Goal: Information Seeking & Learning: Learn about a topic

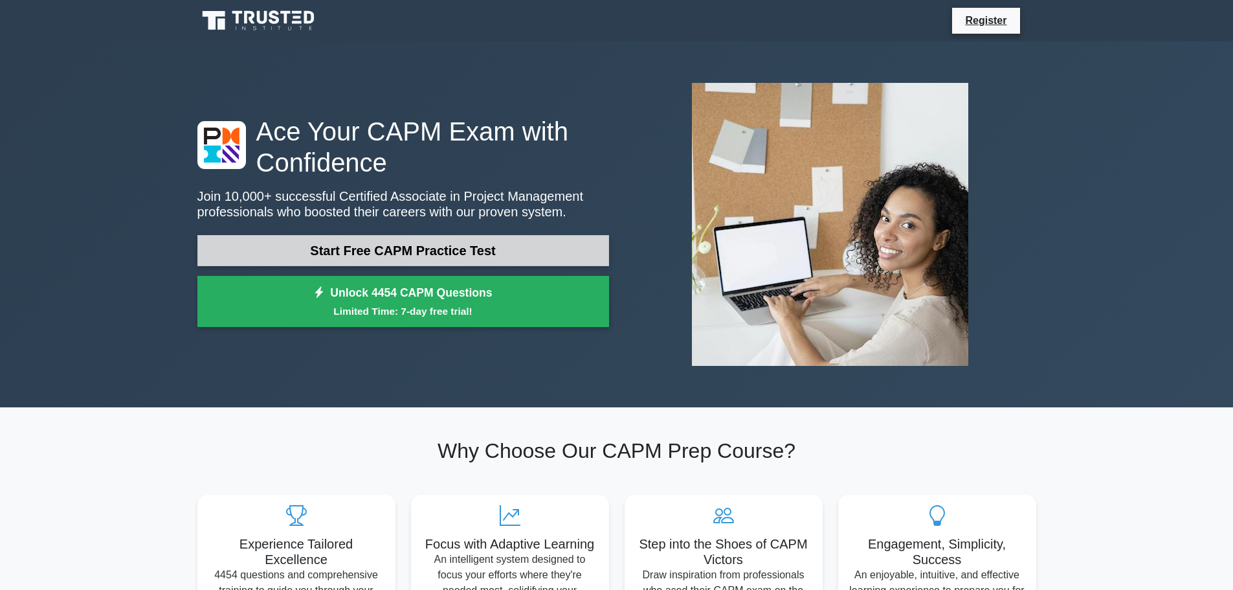
click at [313, 254] on link "Start Free CAPM Practice Test" at bounding box center [403, 250] width 412 height 31
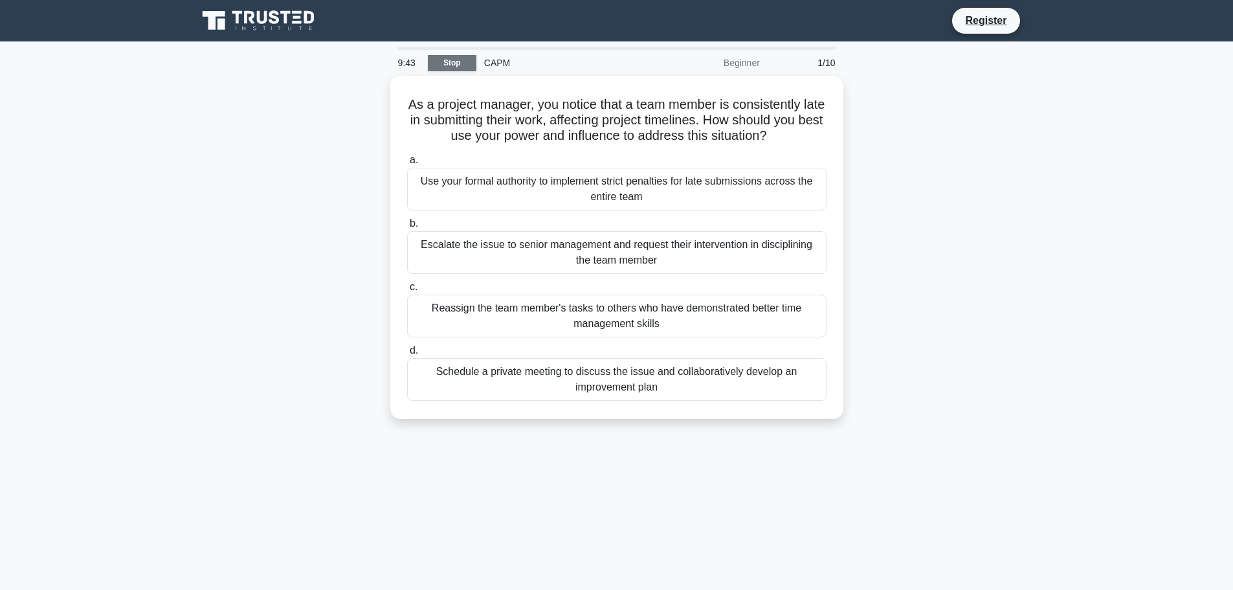
click at [454, 65] on link "Stop" at bounding box center [452, 63] width 49 height 16
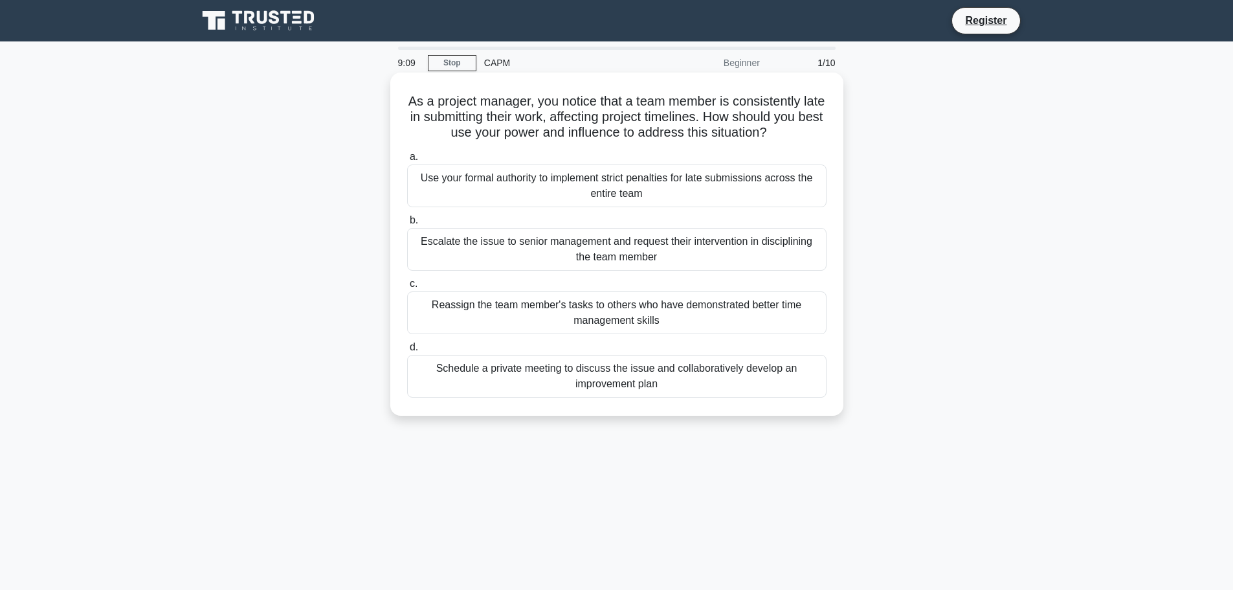
click at [636, 377] on div "Schedule a private meeting to discuss the issue and collaboratively develop an …" at bounding box center [617, 376] width 420 height 43
click at [407, 352] on input "d. Schedule a private meeting to discuss the issue and collaboratively develop …" at bounding box center [407, 347] width 0 height 8
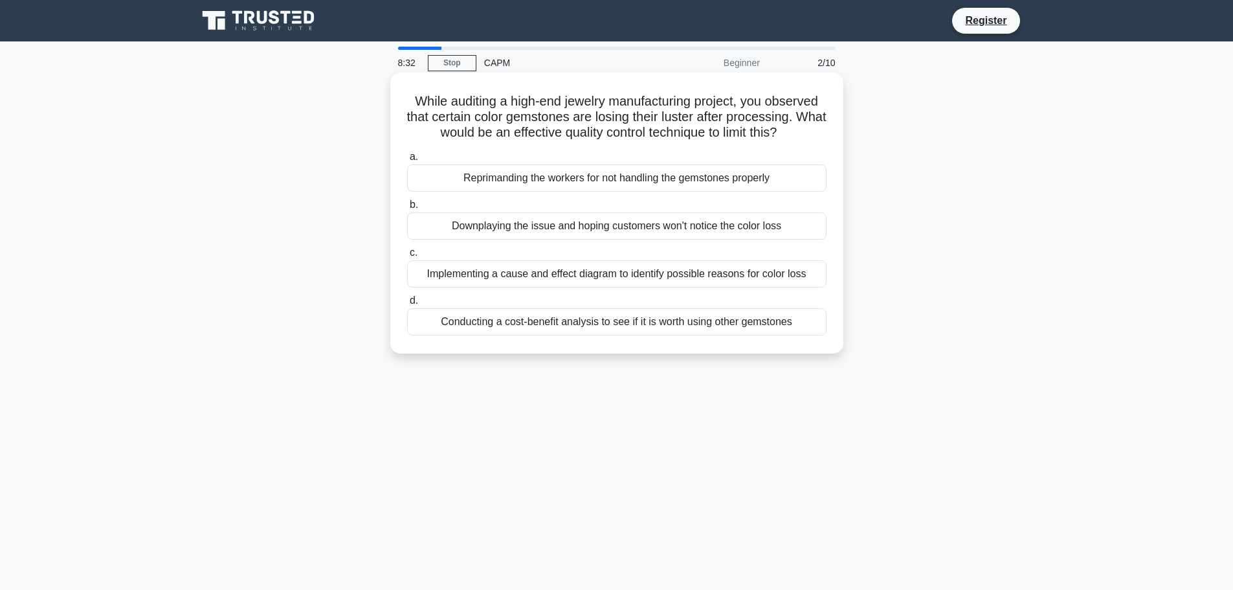
click at [566, 278] on div "Implementing a cause and effect diagram to identify possible reasons for color …" at bounding box center [617, 273] width 420 height 27
click at [407, 257] on input "c. Implementing a cause and effect diagram to identify possible reasons for col…" at bounding box center [407, 253] width 0 height 8
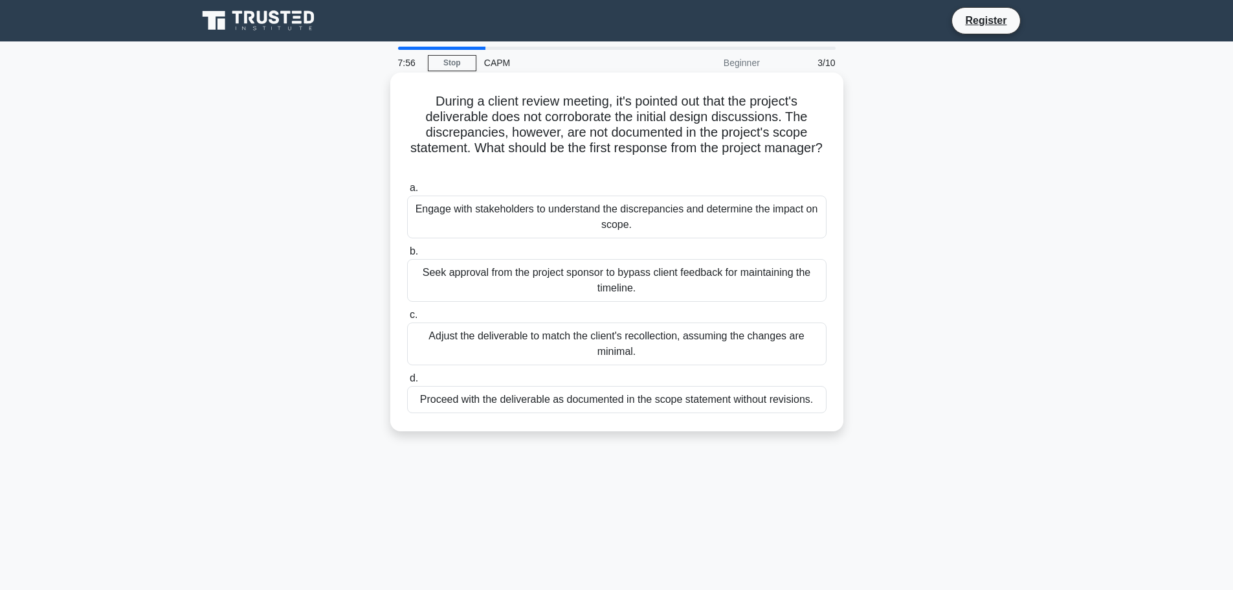
click at [640, 223] on div "Engage with stakeholders to understand the discrepancies and determine the impa…" at bounding box center [617, 217] width 420 height 43
click at [407, 192] on input "a. Engage with stakeholders to understand the discrepancies and determine the i…" at bounding box center [407, 188] width 0 height 8
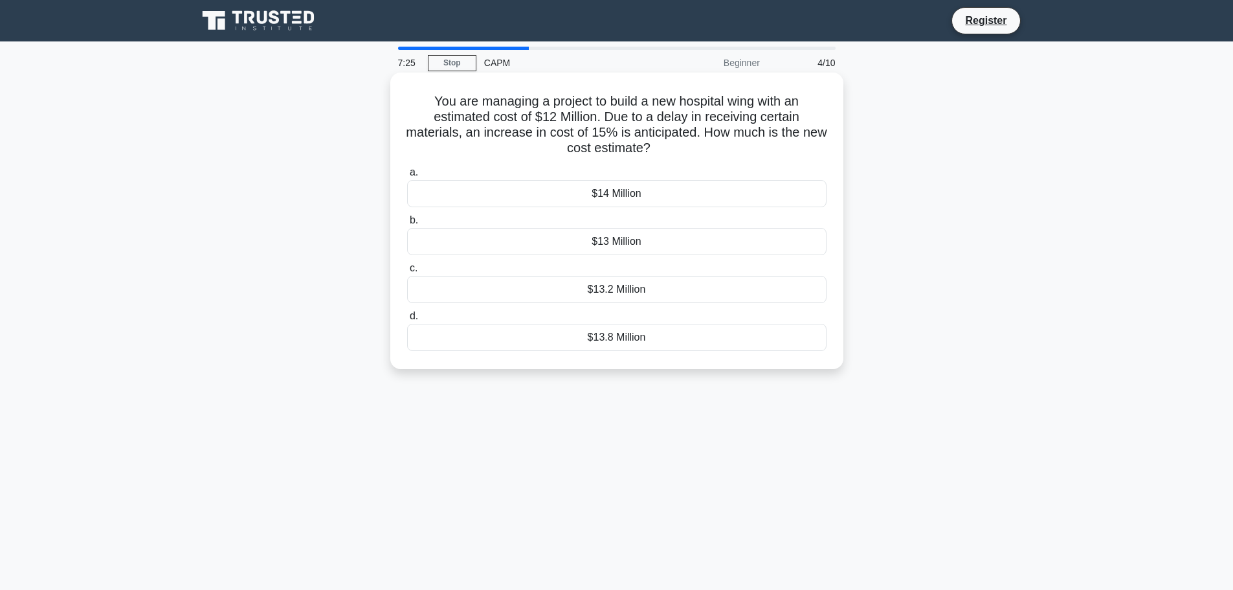
click at [669, 341] on div "$13.8 Million" at bounding box center [617, 337] width 420 height 27
click at [407, 320] on input "d. $13.8 Million" at bounding box center [407, 316] width 0 height 8
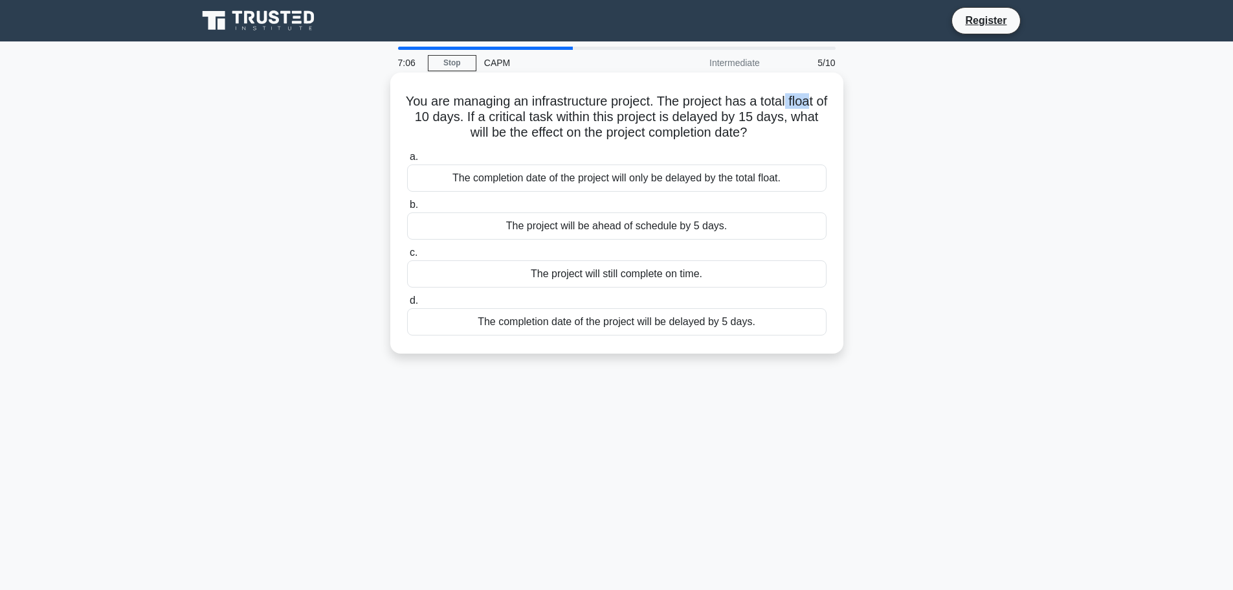
drag, startPoint x: 797, startPoint y: 102, endPoint x: 824, endPoint y: 101, distance: 27.2
click at [824, 101] on h5 "You are managing an infrastructure project. The project has a total float of 10…" at bounding box center [617, 117] width 422 height 48
click at [794, 134] on h5 "You are managing an infrastructure project. The project has a total float of 10…" at bounding box center [617, 117] width 422 height 48
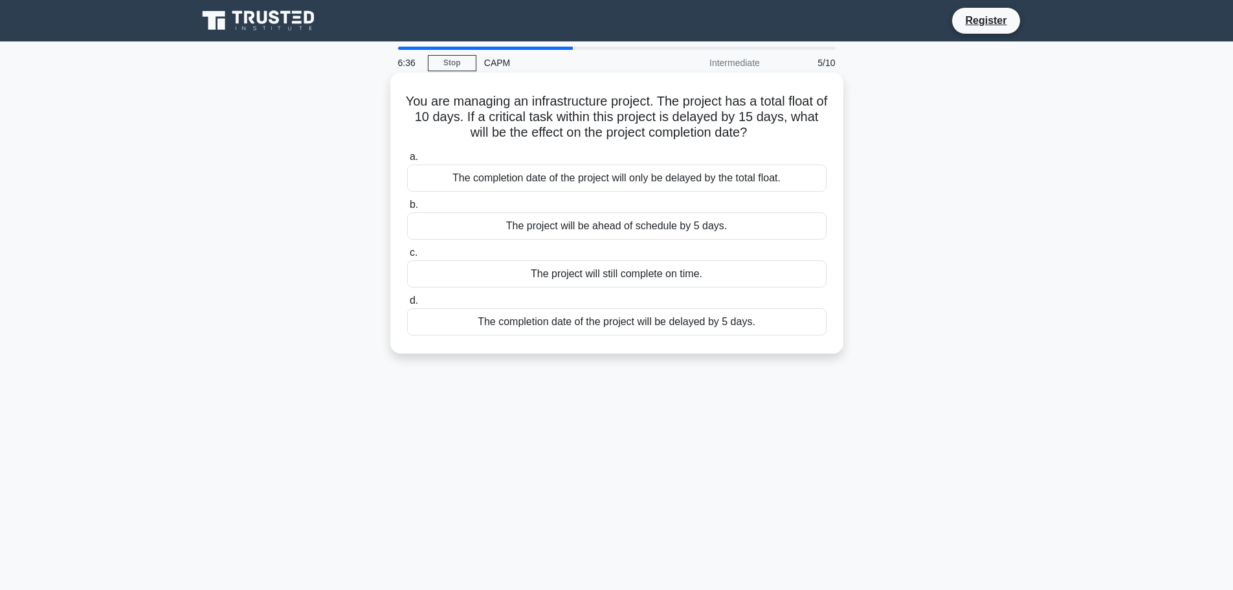
click at [614, 322] on div "The completion date of the project will be delayed by 5 days." at bounding box center [617, 321] width 420 height 27
click at [407, 305] on input "d. The completion date of the project will be delayed by 5 days." at bounding box center [407, 301] width 0 height 8
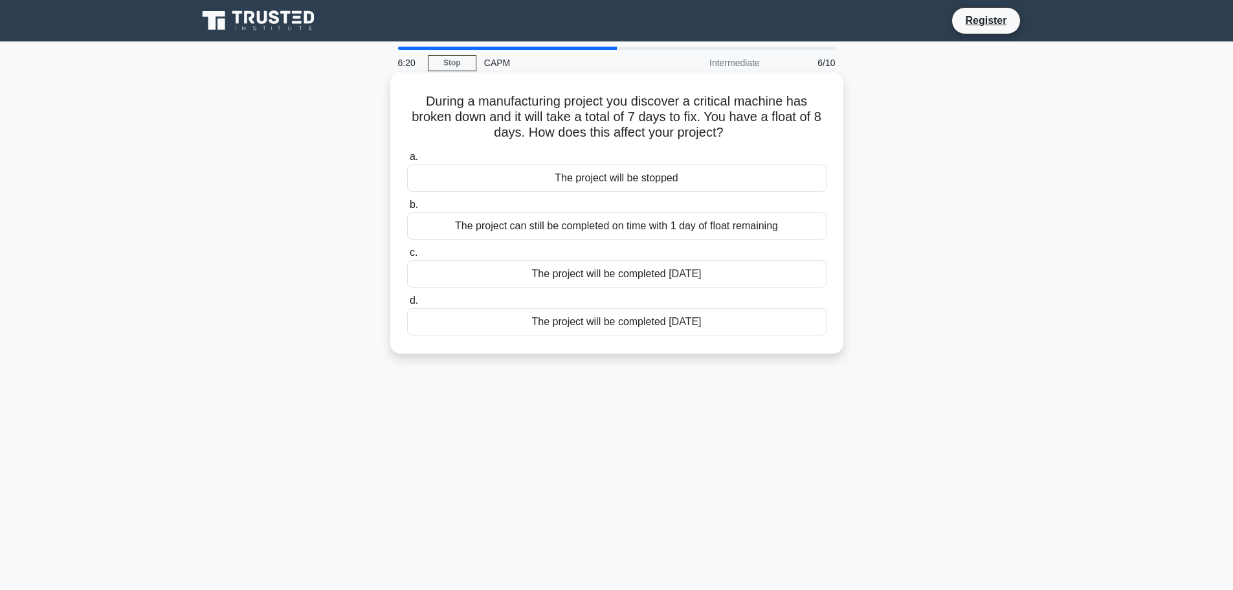
click at [629, 228] on div "The project can still be completed on time with 1 day of float remaining" at bounding box center [617, 225] width 420 height 27
click at [407, 209] on input "b. The project can still be completed on time with 1 day of float remaining" at bounding box center [407, 205] width 0 height 8
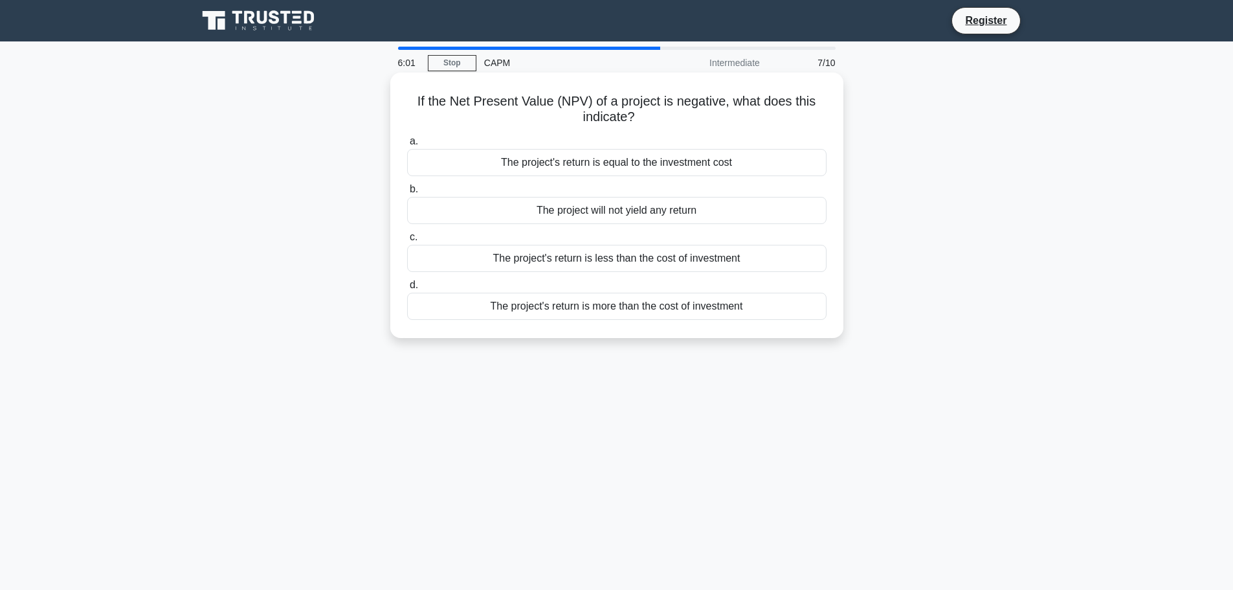
click at [609, 258] on div "The project's return is less than the cost of investment" at bounding box center [617, 258] width 420 height 27
click at [407, 241] on input "c. The project's return is less than the cost of investment" at bounding box center [407, 237] width 0 height 8
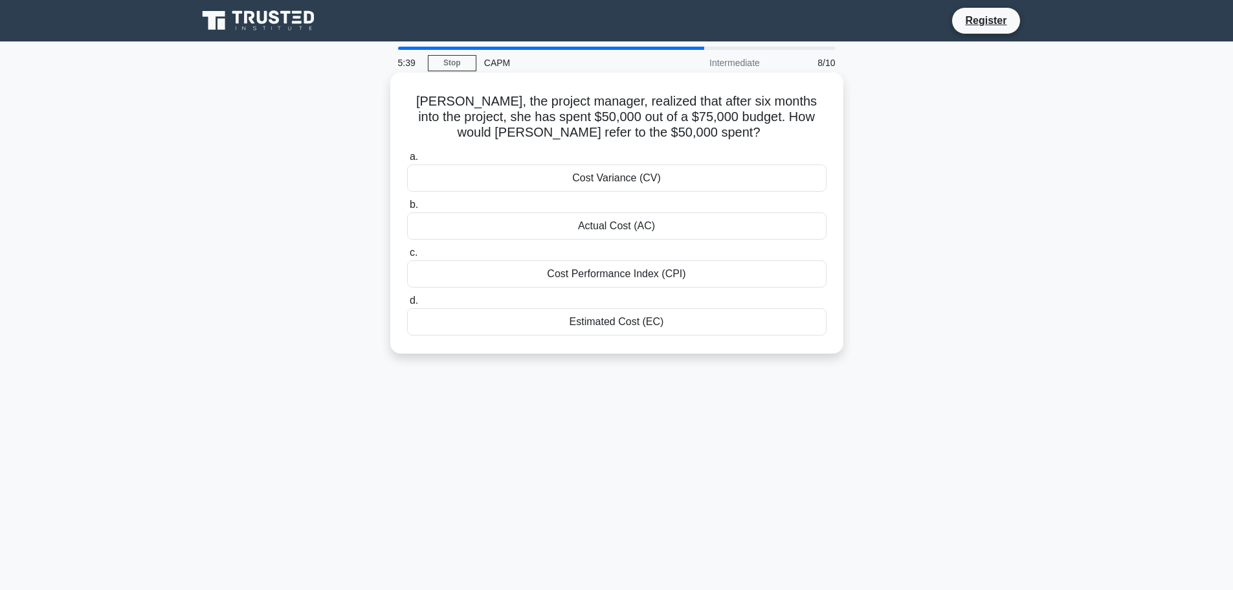
click at [591, 227] on div "Actual Cost (AC)" at bounding box center [617, 225] width 420 height 27
click at [407, 209] on input "b. Actual Cost (AC)" at bounding box center [407, 205] width 0 height 8
click at [620, 320] on div "The new total float is 2 days" at bounding box center [617, 321] width 420 height 27
click at [407, 305] on input "d. The new total float is 2 days" at bounding box center [407, 301] width 0 height 8
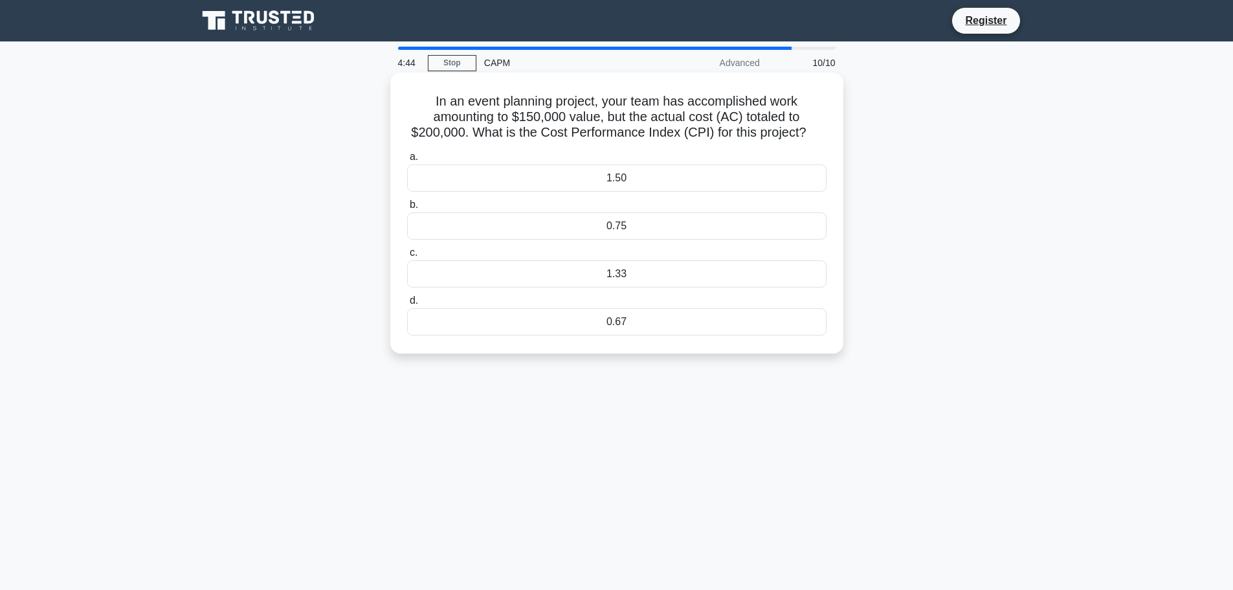
click at [625, 269] on div "1.33" at bounding box center [617, 273] width 420 height 27
click at [407, 257] on input "c. 1.33" at bounding box center [407, 253] width 0 height 8
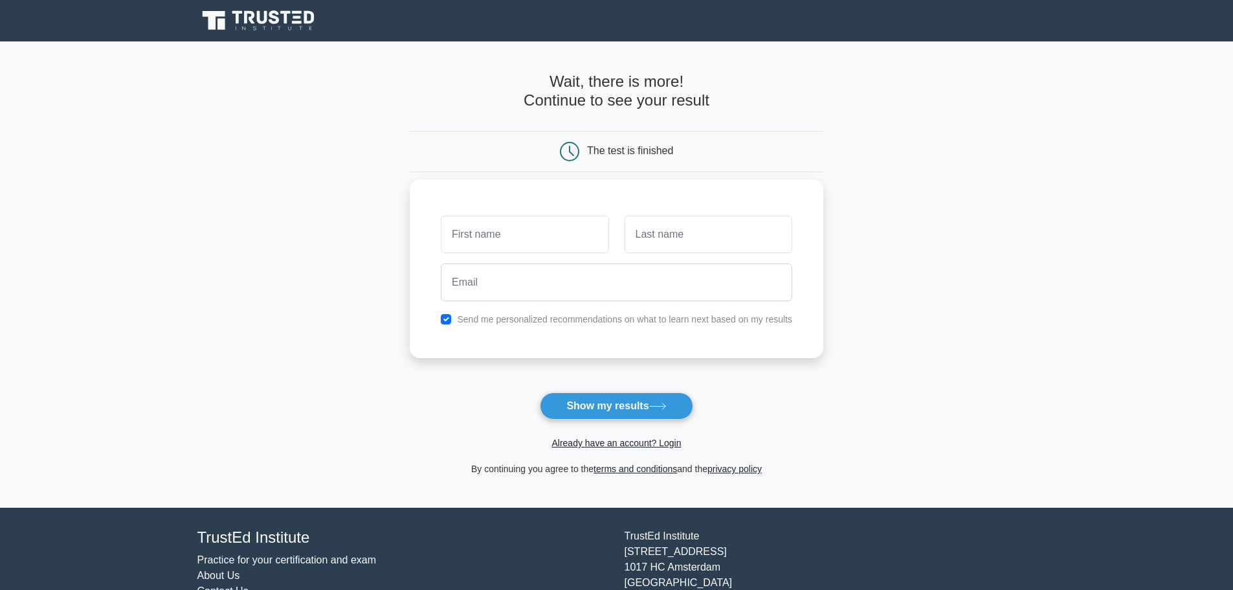
click at [526, 237] on input "text" at bounding box center [525, 235] width 168 height 38
click at [634, 406] on button "Show my results" at bounding box center [616, 405] width 153 height 27
click at [515, 237] on input "text" at bounding box center [525, 235] width 168 height 38
type input "Morad"
type input "Mahmoud"
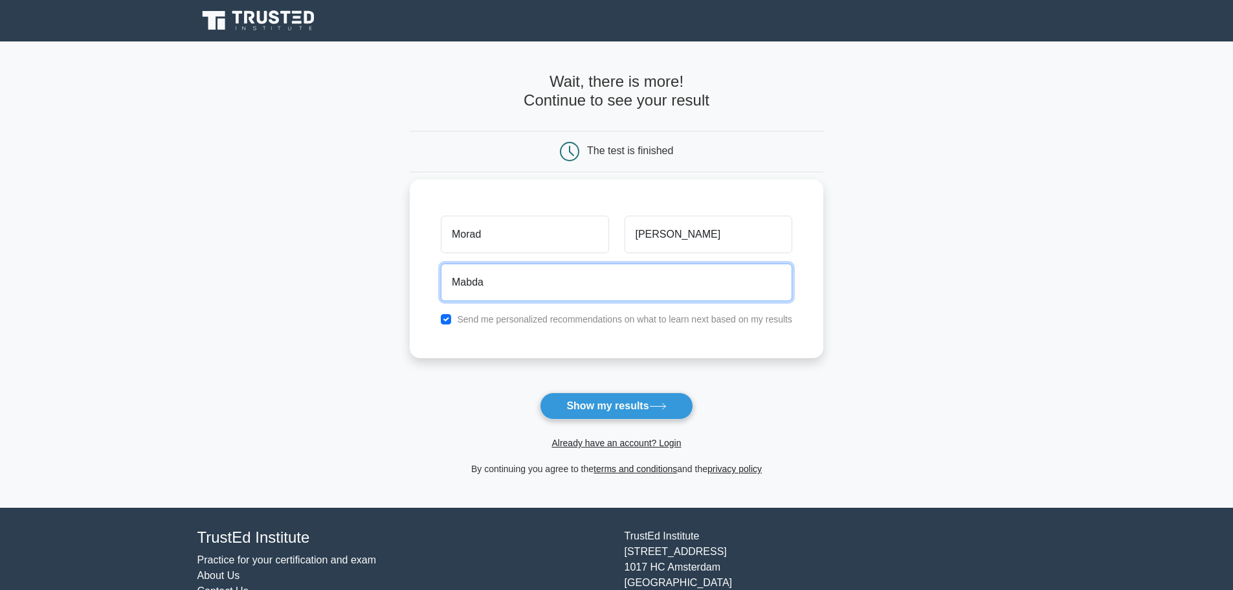
type input "Mabd"
type input "MoradMahmoud40@gmail.com"
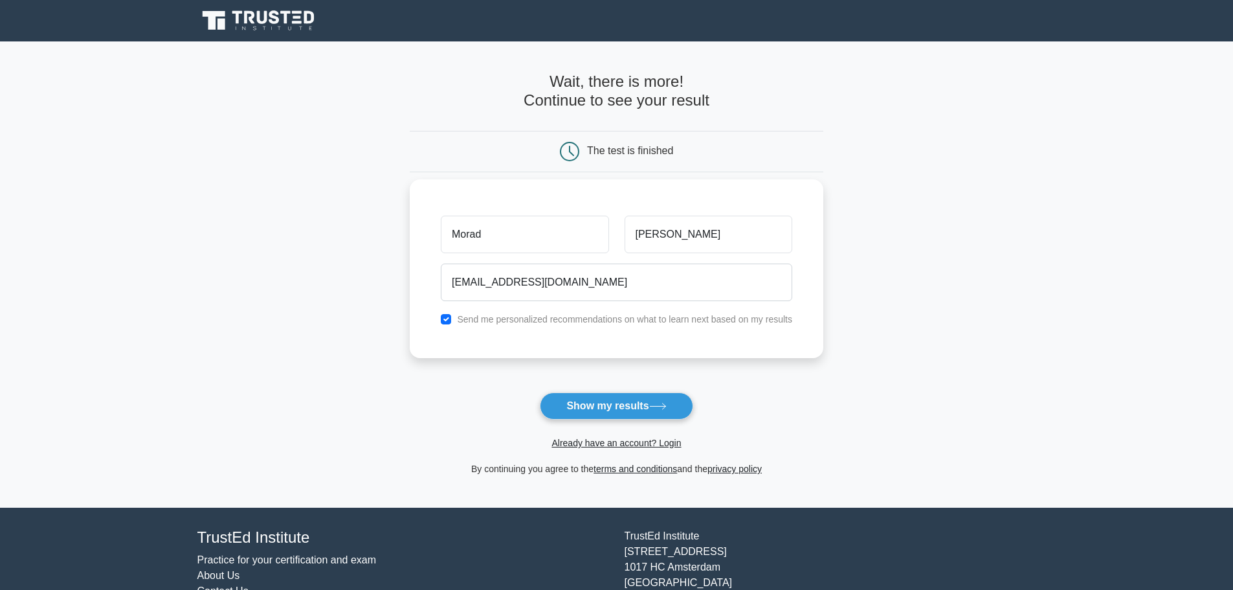
click at [540, 392] on button "Show my results" at bounding box center [616, 405] width 153 height 27
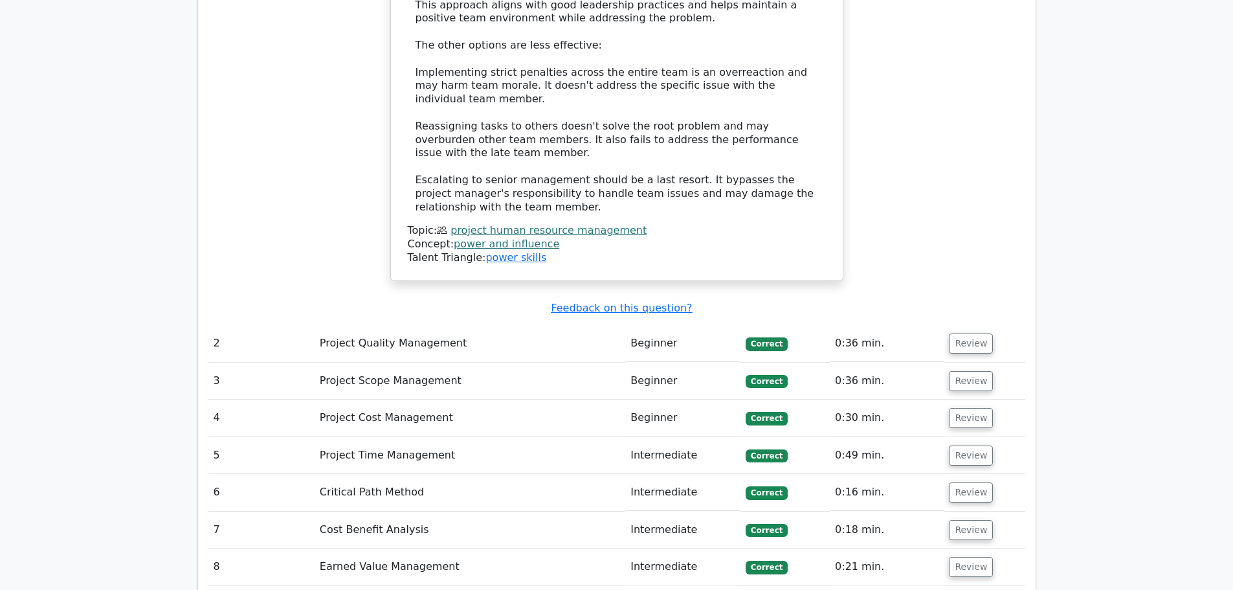
scroll to position [1942, 0]
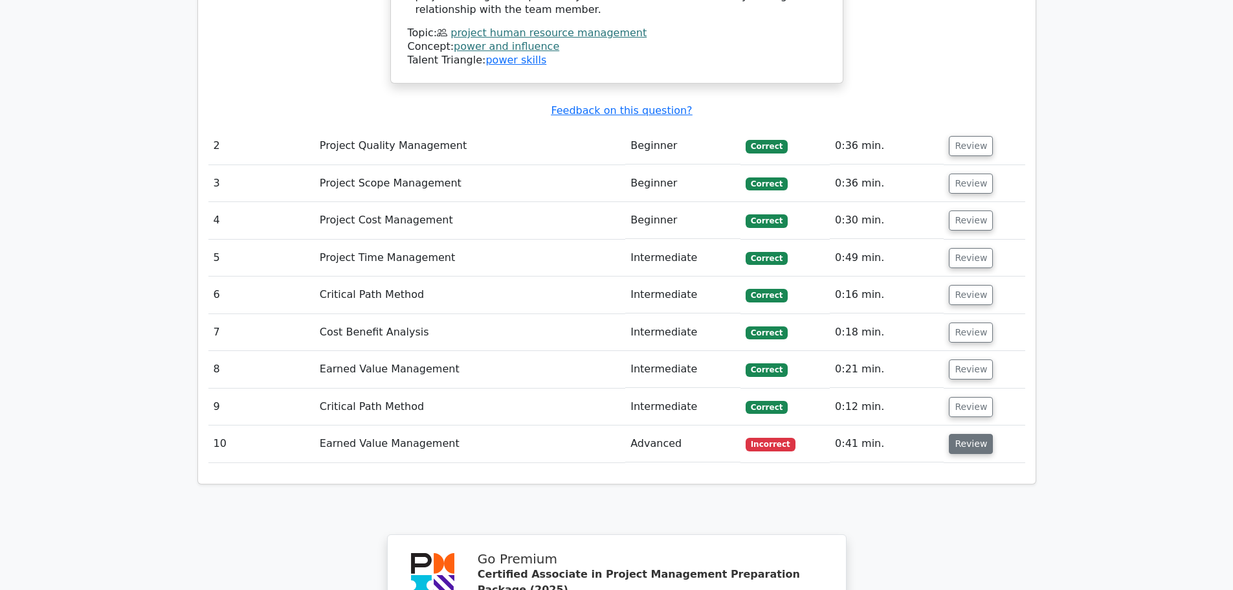
click at [949, 434] on button "Review" at bounding box center [971, 444] width 44 height 20
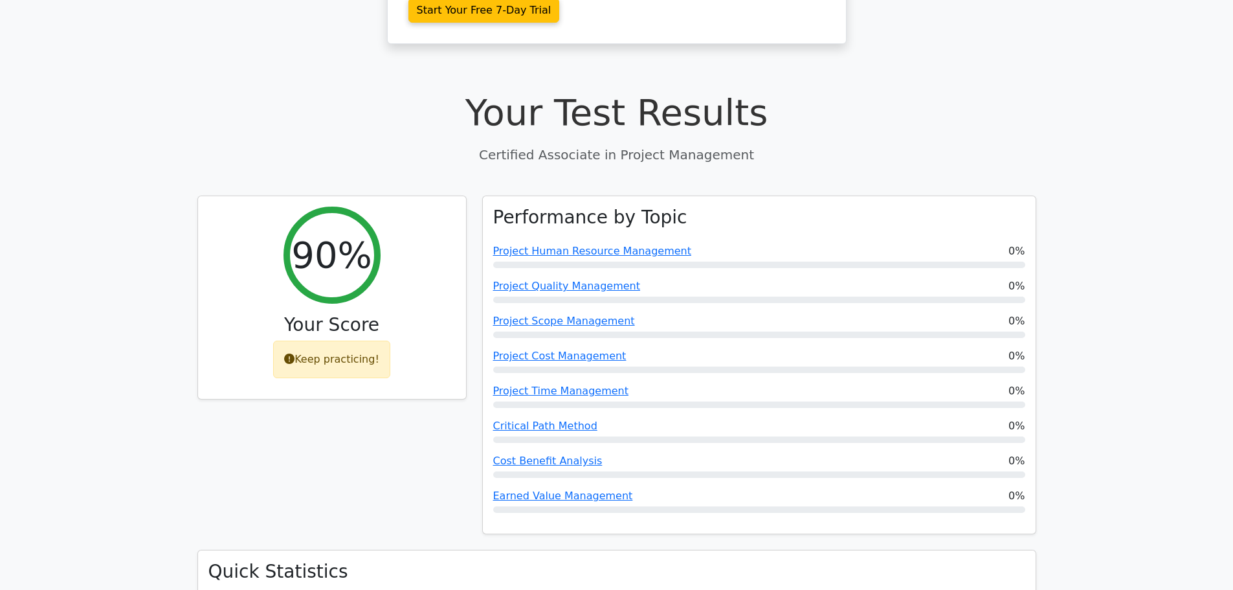
scroll to position [0, 0]
